Goal: Task Accomplishment & Management: Manage account settings

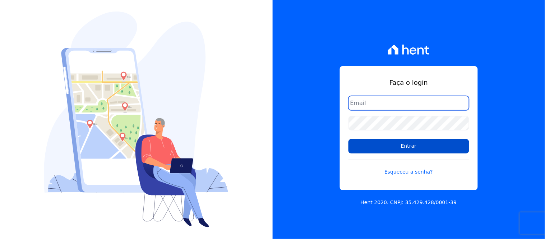
type input "[EMAIL_ADDRESS][DOMAIN_NAME]"
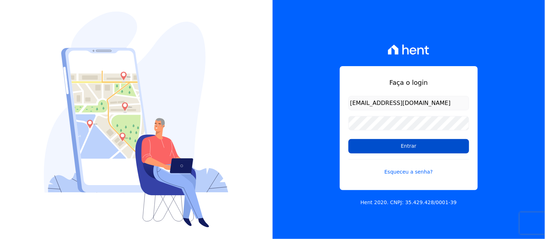
click at [418, 143] on input "Entrar" at bounding box center [408, 146] width 121 height 14
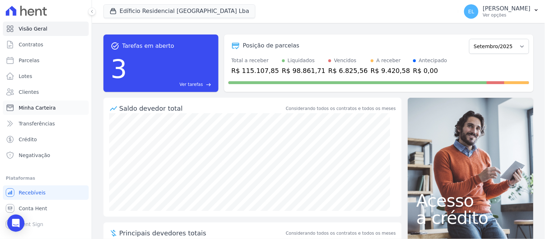
click at [31, 104] on span "Minha Carteira" at bounding box center [37, 107] width 37 height 7
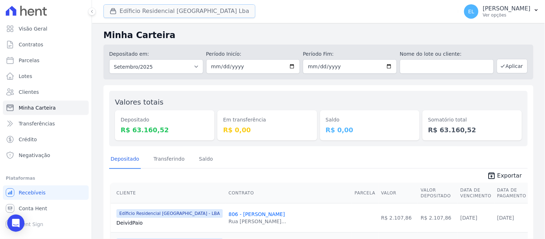
click at [110, 9] on icon "button" at bounding box center [113, 11] width 7 height 7
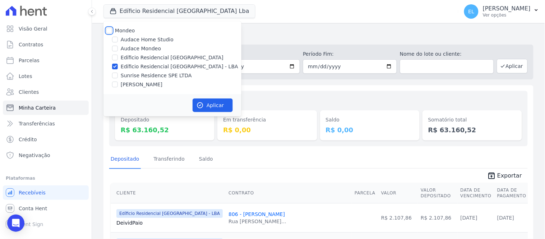
click at [110, 29] on input "Mondeo" at bounding box center [109, 31] width 6 height 6
checkbox input "true"
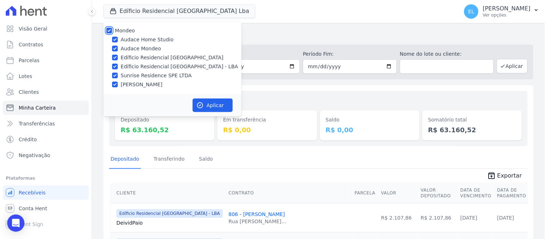
checkbox input "true"
click at [115, 38] on input "Audace Home Studio" at bounding box center [115, 40] width 6 height 6
checkbox input "false"
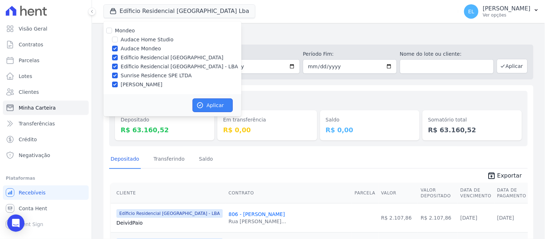
click at [203, 106] on icon "button" at bounding box center [199, 105] width 7 height 7
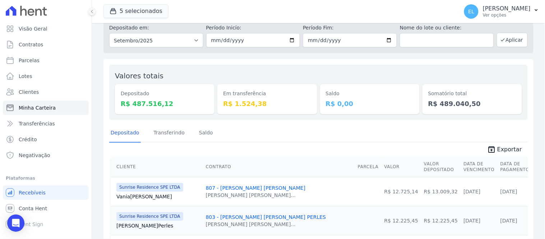
scroll to position [40, 0]
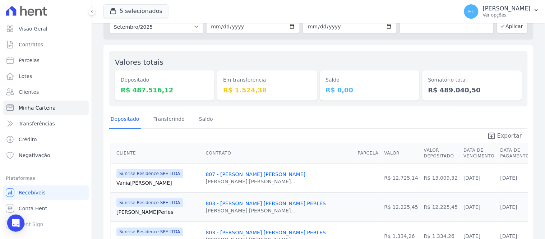
click at [501, 136] on span "Exportar" at bounding box center [509, 135] width 25 height 9
